Goal: Book appointment/travel/reservation

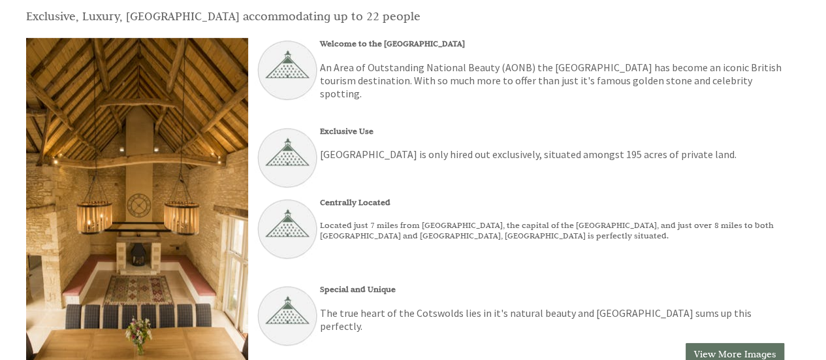
scroll to position [392, 0]
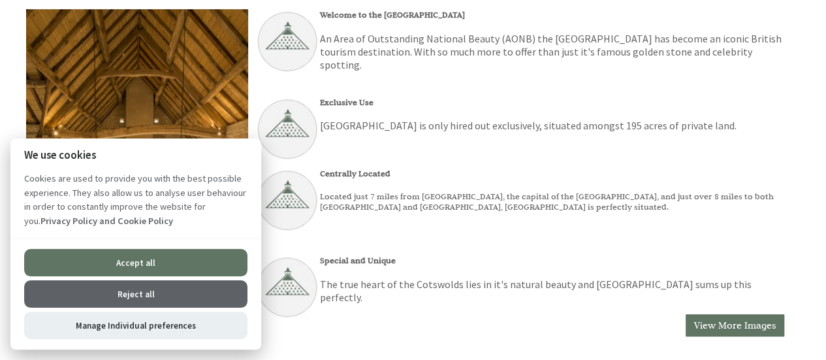
click at [152, 260] on button "Accept all" at bounding box center [135, 262] width 223 height 27
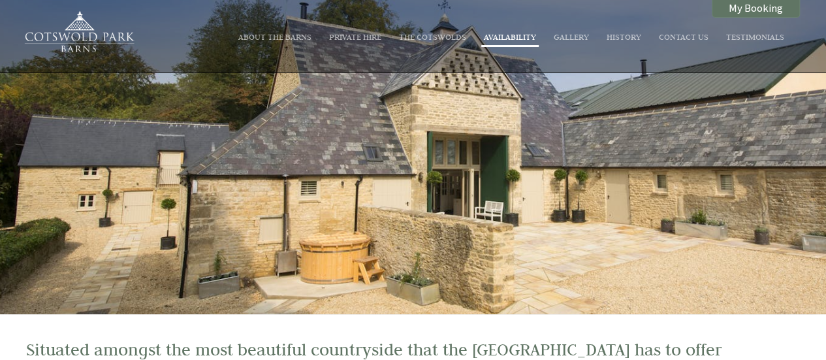
click at [517, 37] on link "Availability" at bounding box center [510, 36] width 52 height 10
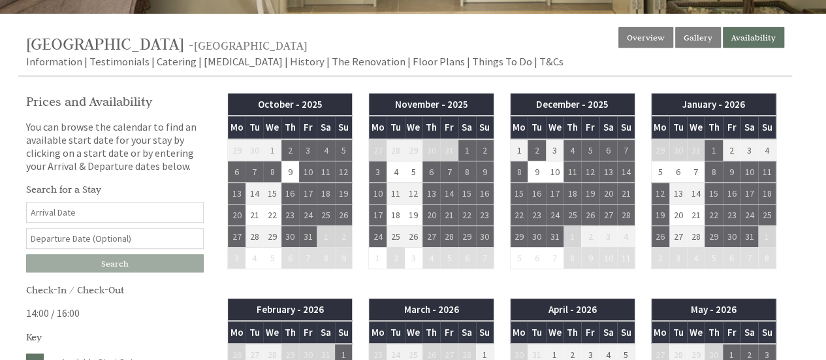
scroll to position [261, 0]
